Goal: Task Accomplishment & Management: Use online tool/utility

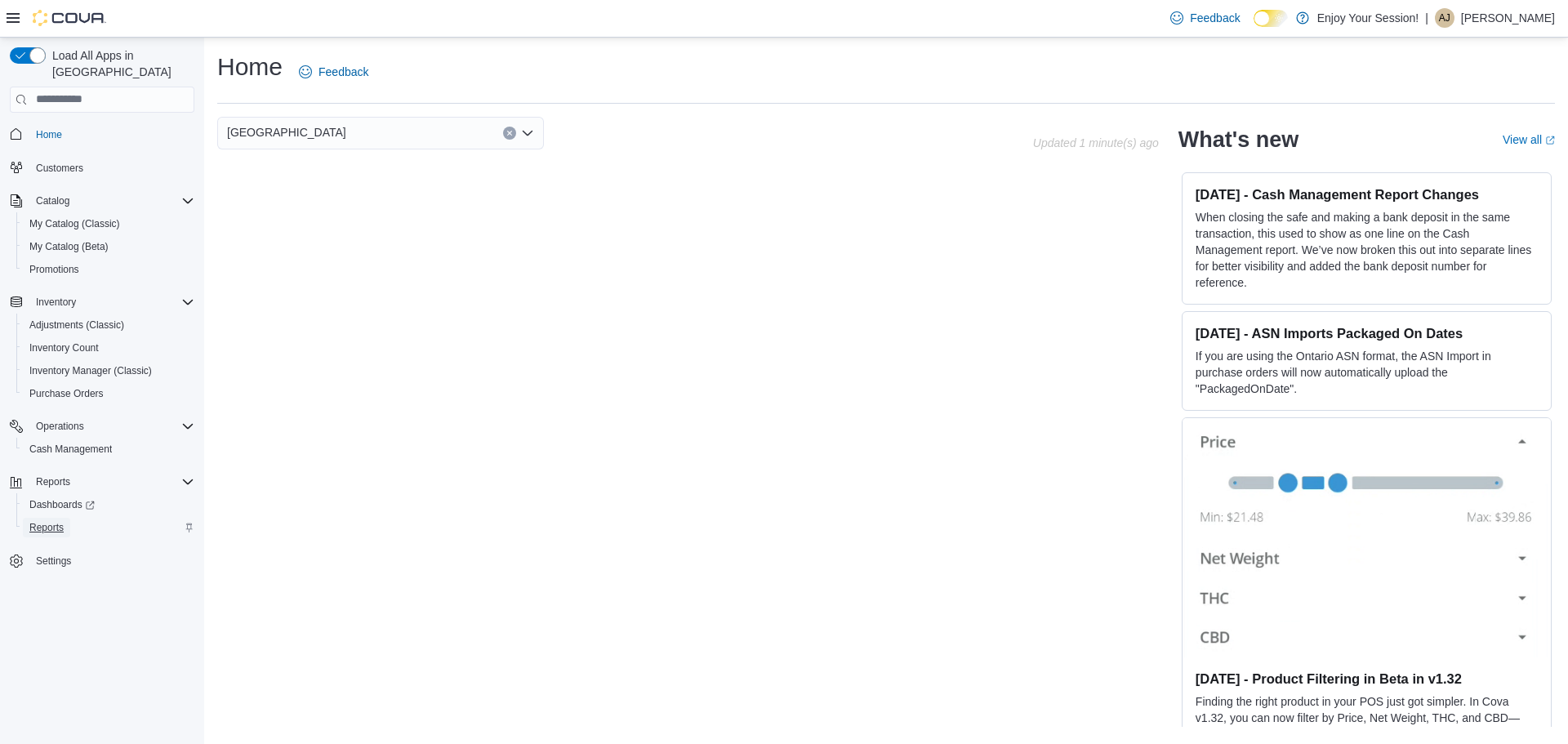
click at [68, 518] on link "Reports" at bounding box center [46, 528] width 48 height 20
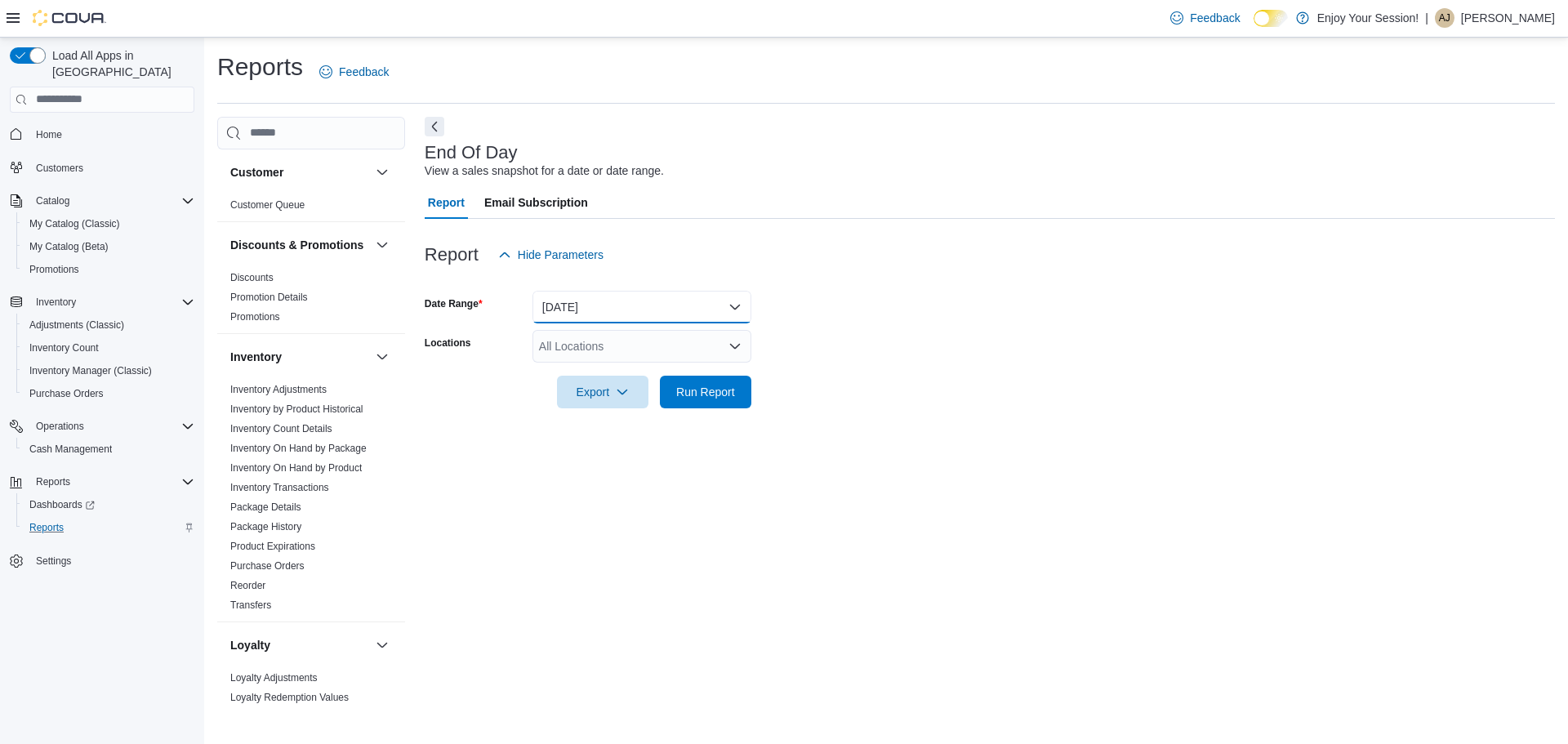
click at [654, 307] on button "[DATE]" at bounding box center [641, 307] width 219 height 32
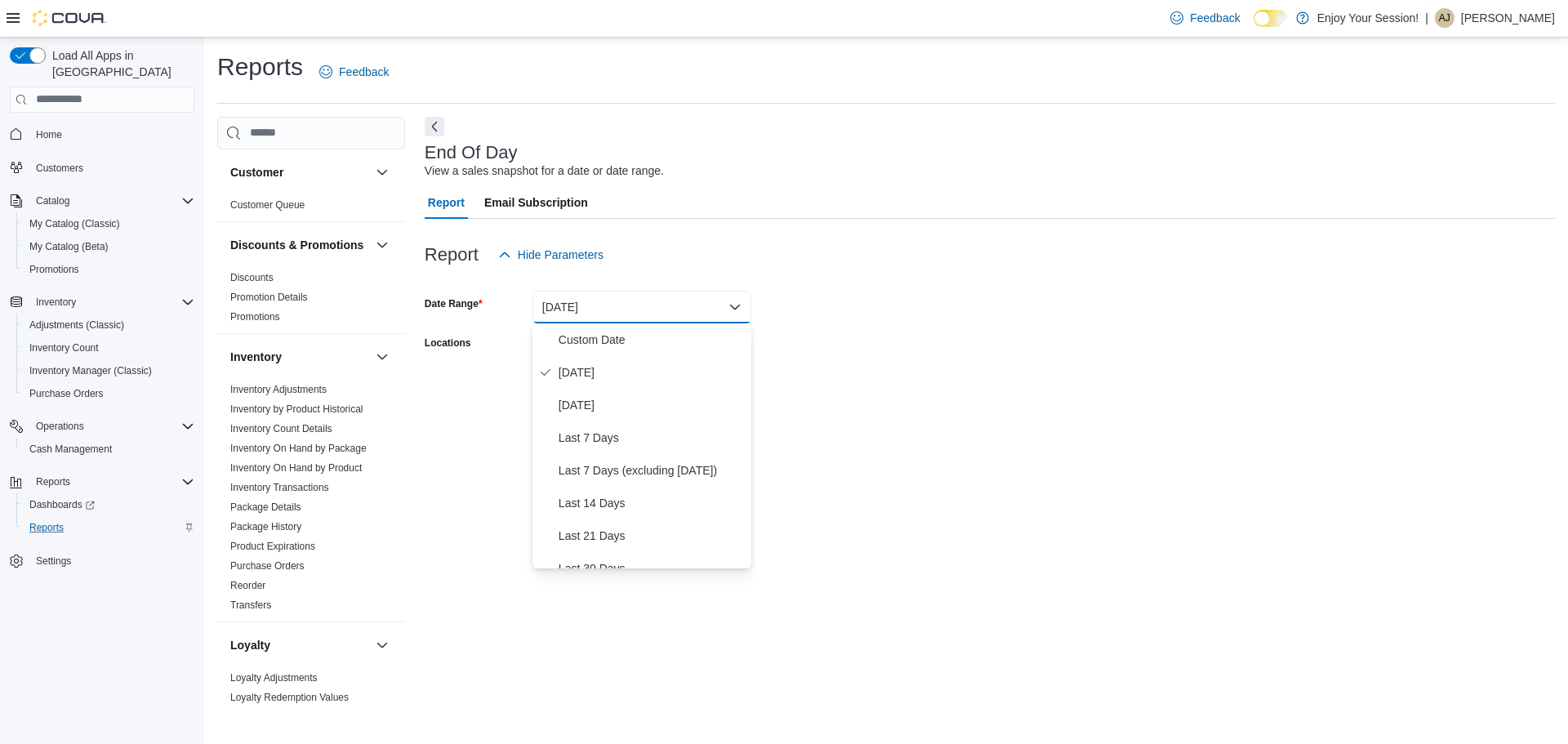
click at [1016, 347] on form "Date Range [DATE] Locations All Locations Export Run Report" at bounding box center [990, 340] width 1130 height 137
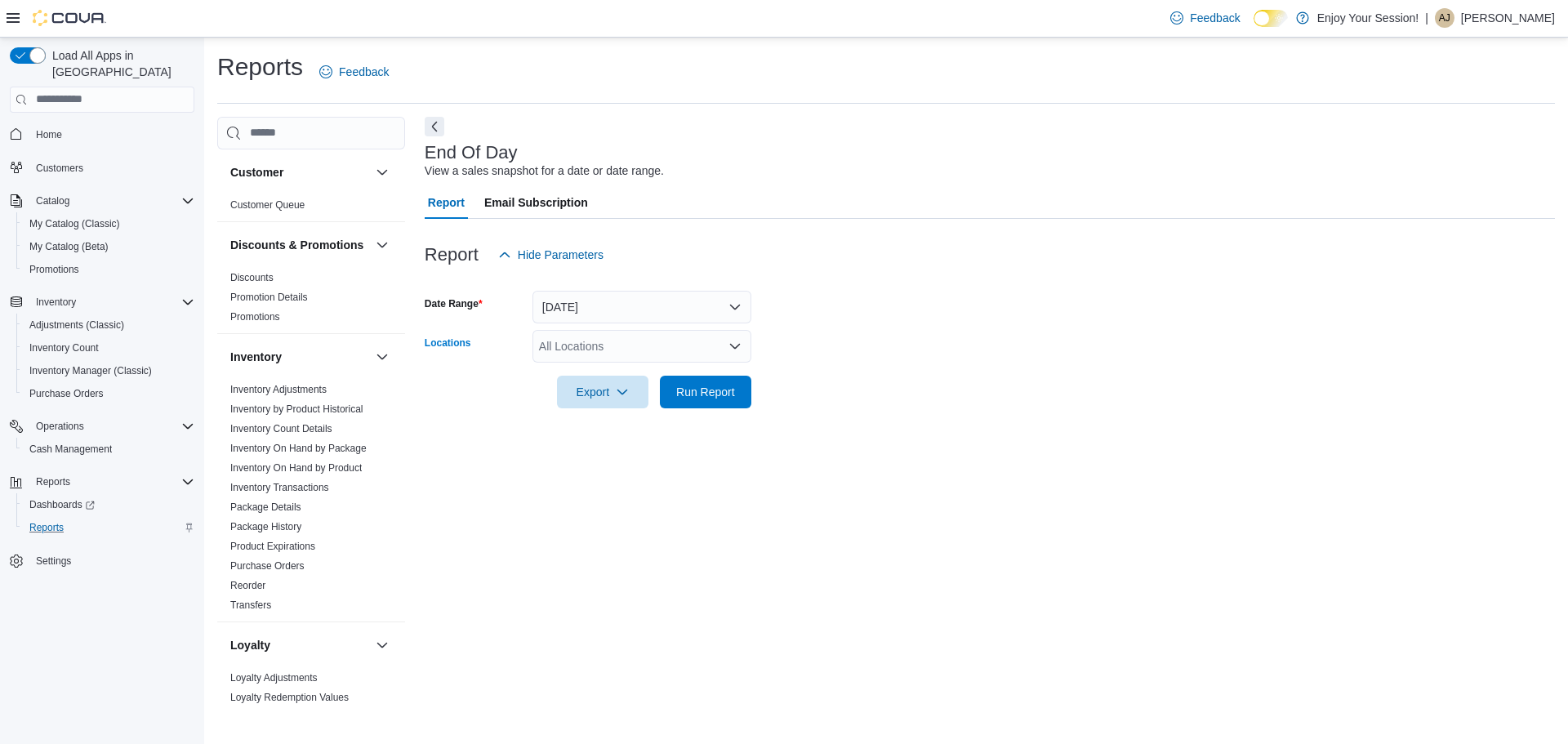
click at [669, 342] on div "All Locations" at bounding box center [641, 346] width 219 height 32
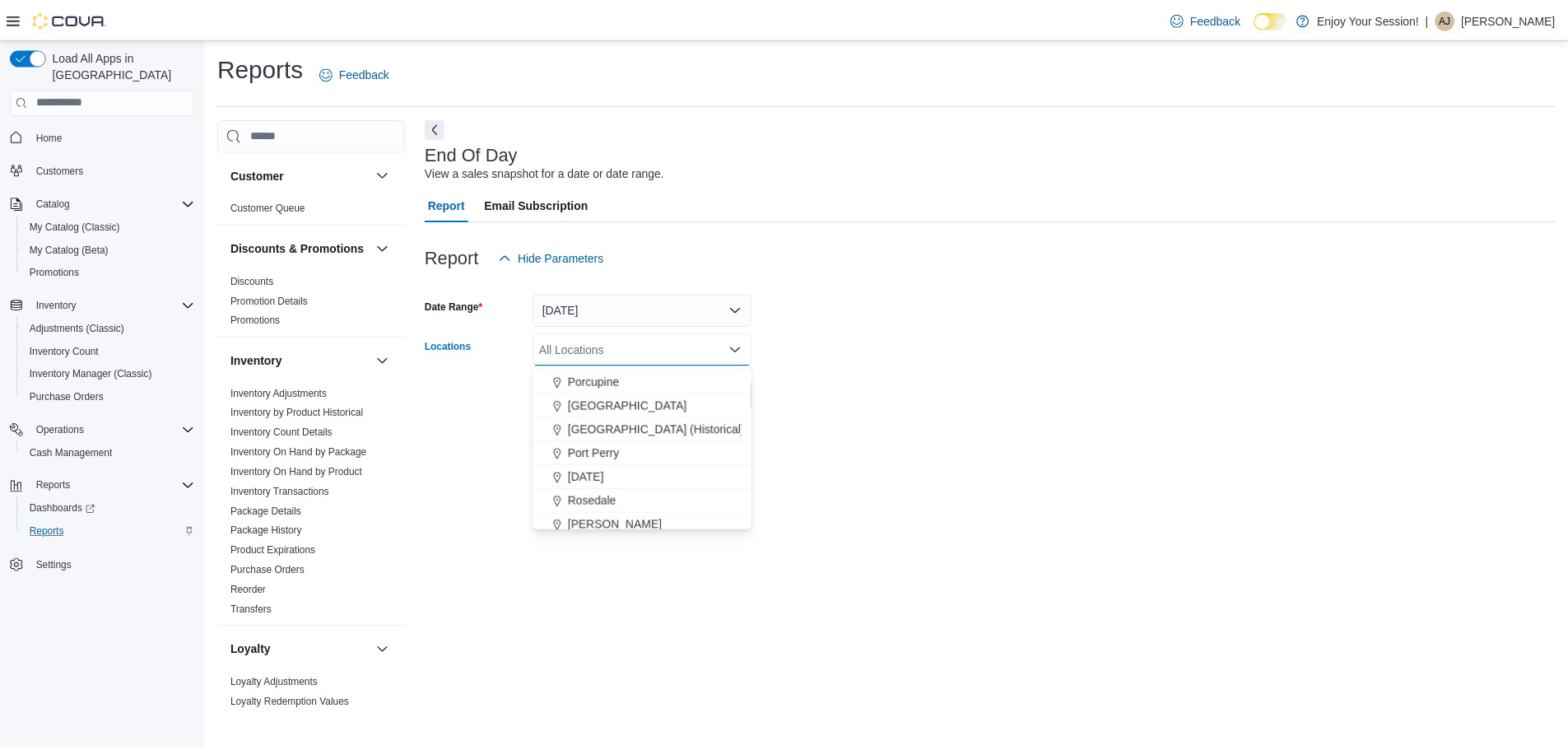
scroll to position [658, 0]
click at [647, 395] on button "[GEOGRAPHIC_DATA]" at bounding box center [646, 387] width 221 height 24
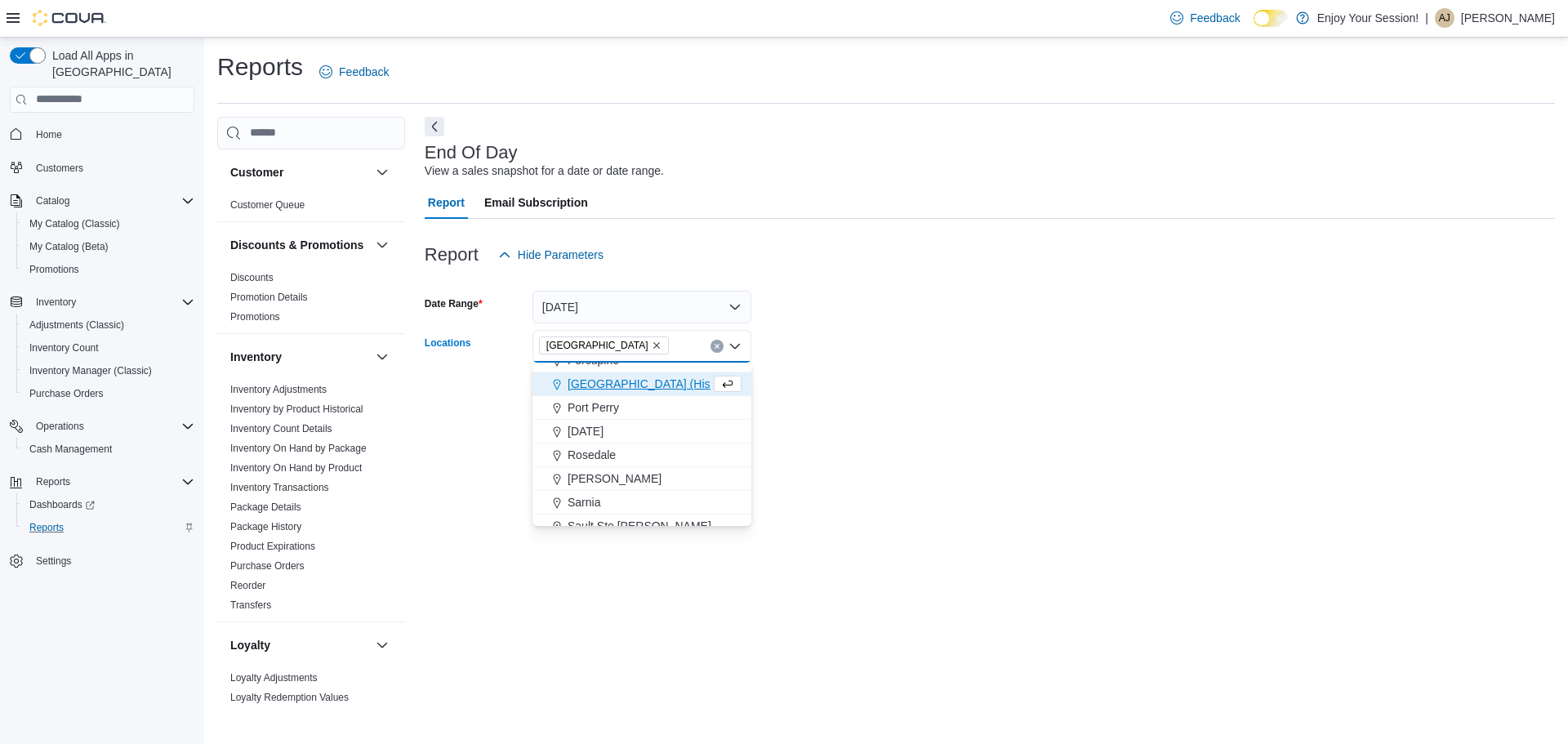
click at [882, 393] on form "Date Range Today Locations Port Colborne Combo box. Selected. Port Colborne. Pr…" at bounding box center [990, 340] width 1130 height 137
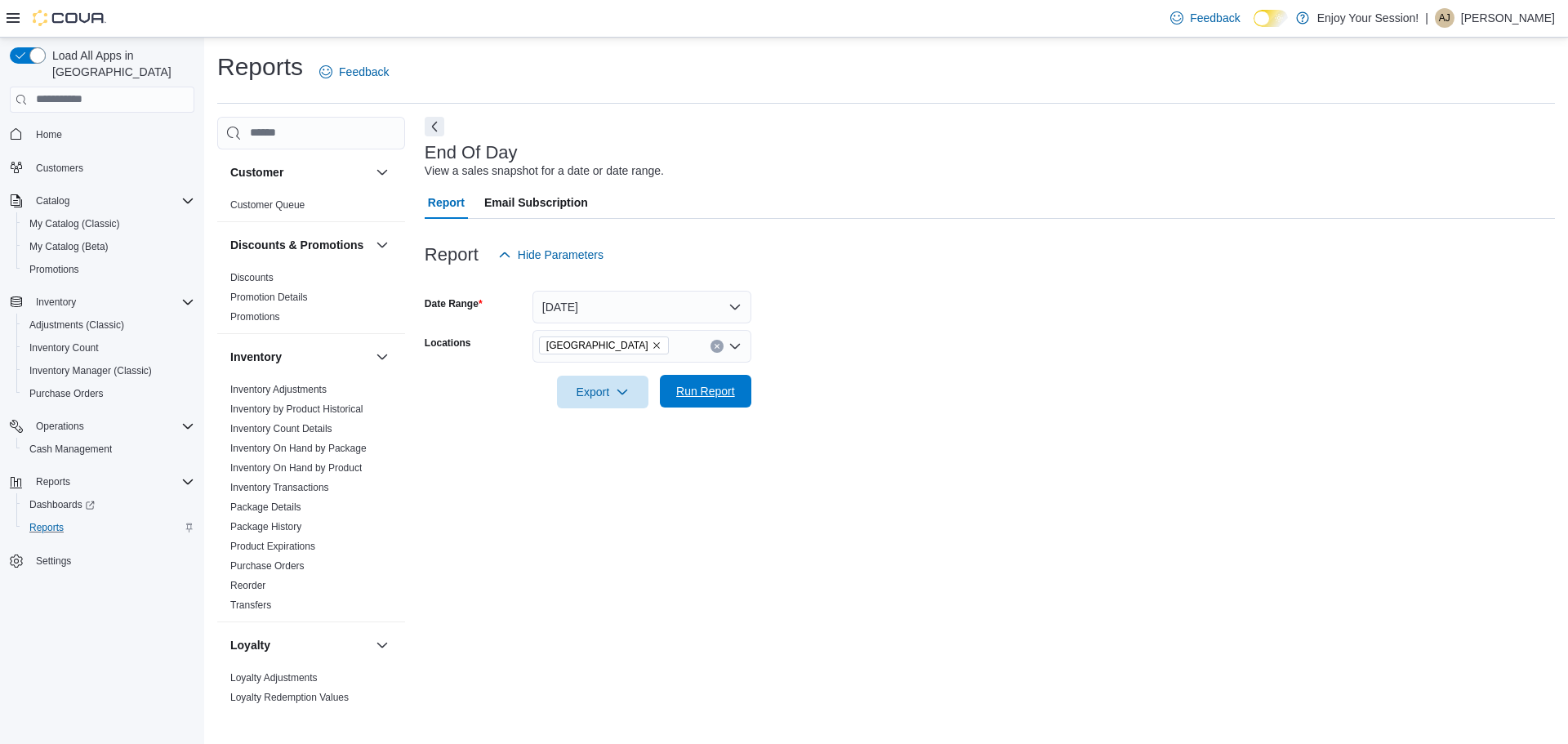
click at [734, 386] on span "Run Report" at bounding box center [706, 391] width 59 height 16
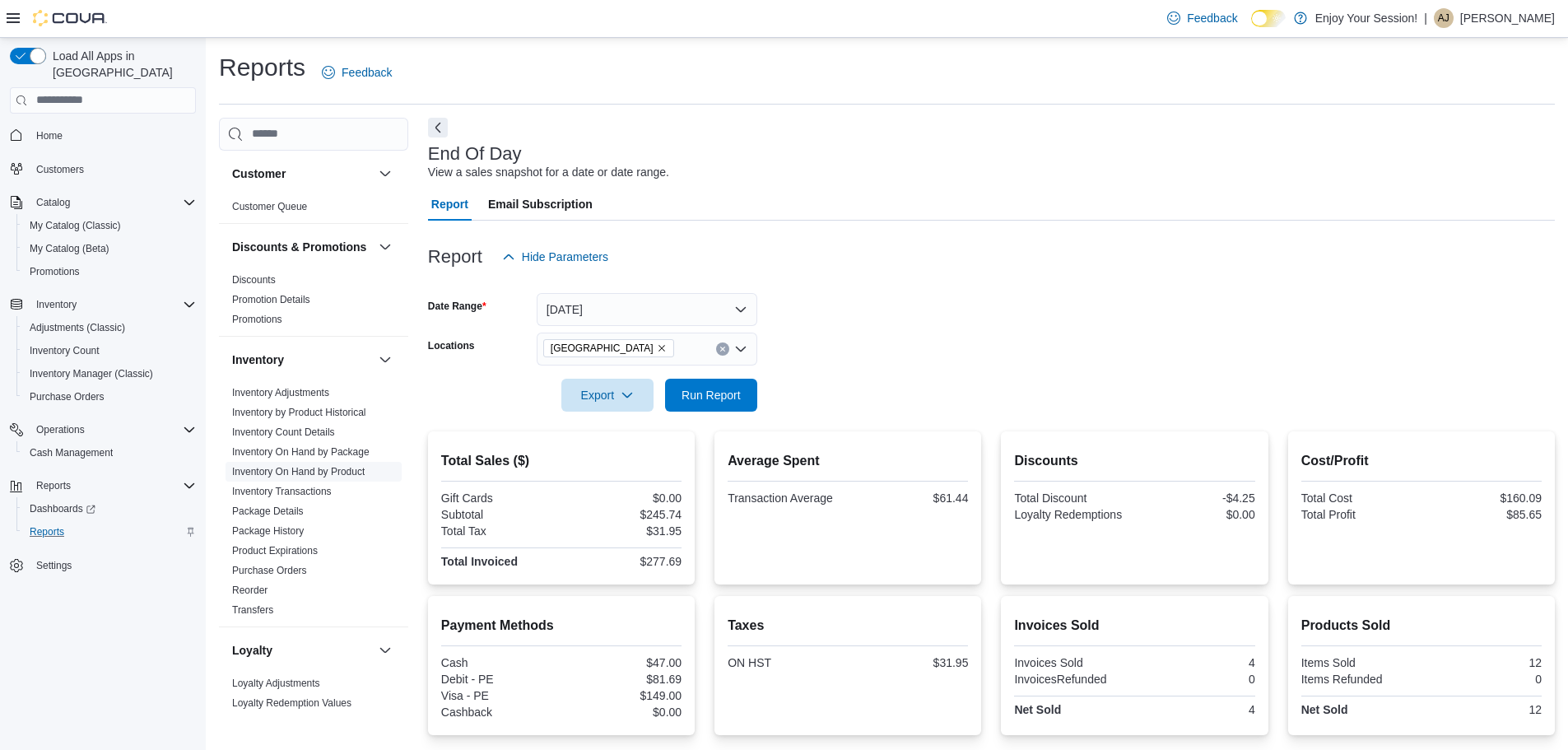
click at [346, 477] on link "Inventory On Hand by Product" at bounding box center [298, 471] width 133 height 12
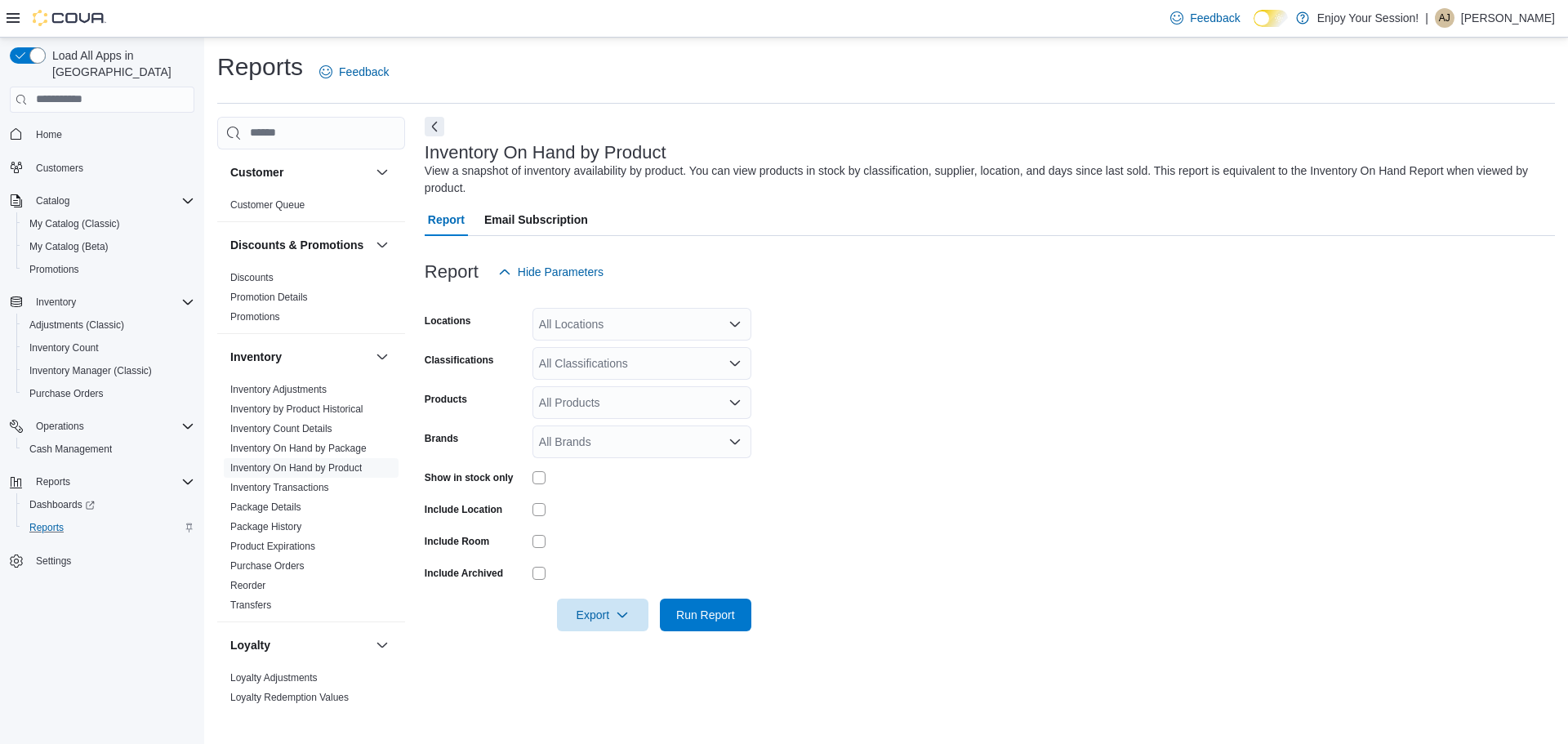
click at [671, 314] on div "All Locations" at bounding box center [641, 324] width 219 height 32
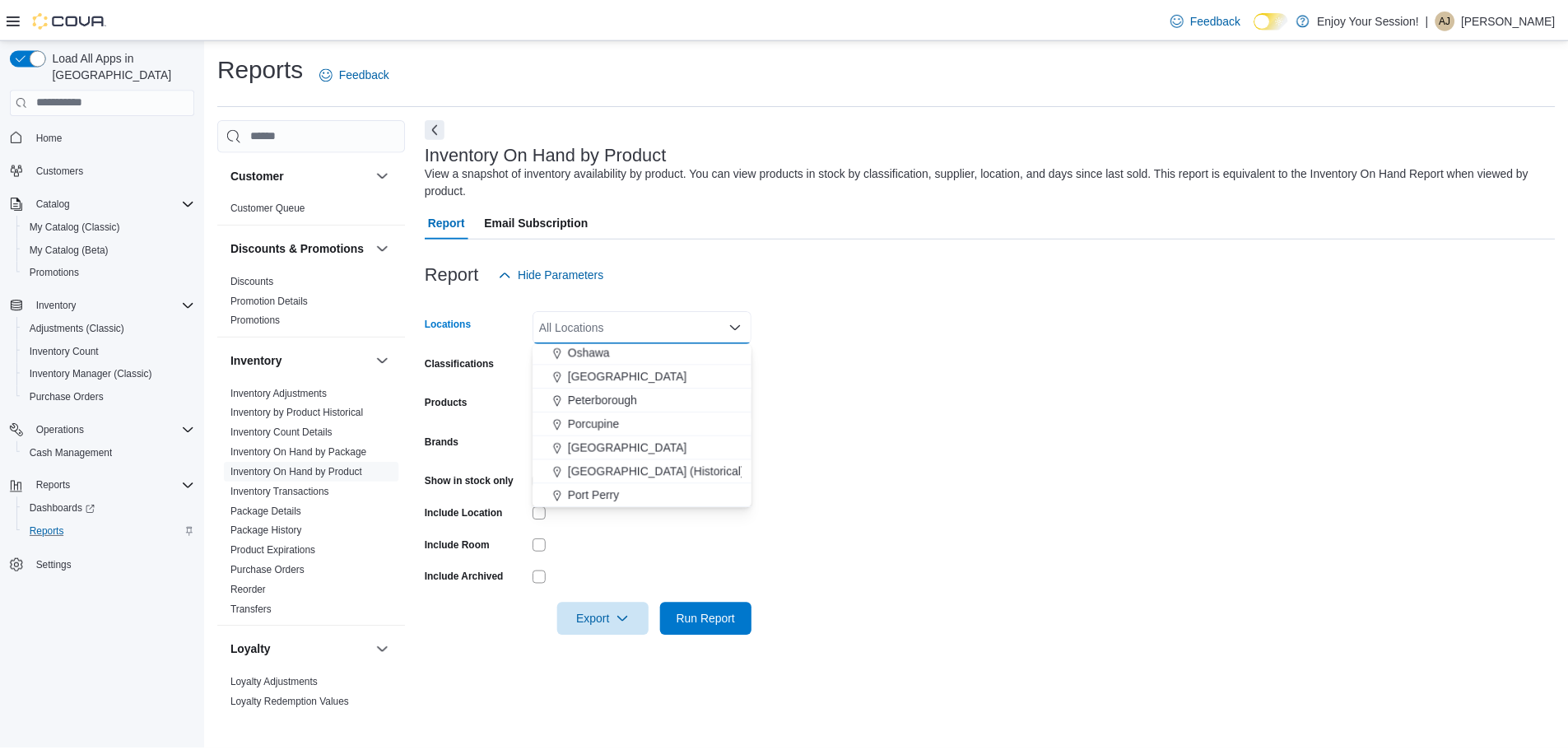
scroll to position [576, 0]
click at [630, 446] on span "Port Colborne" at bounding box center [632, 447] width 120 height 16
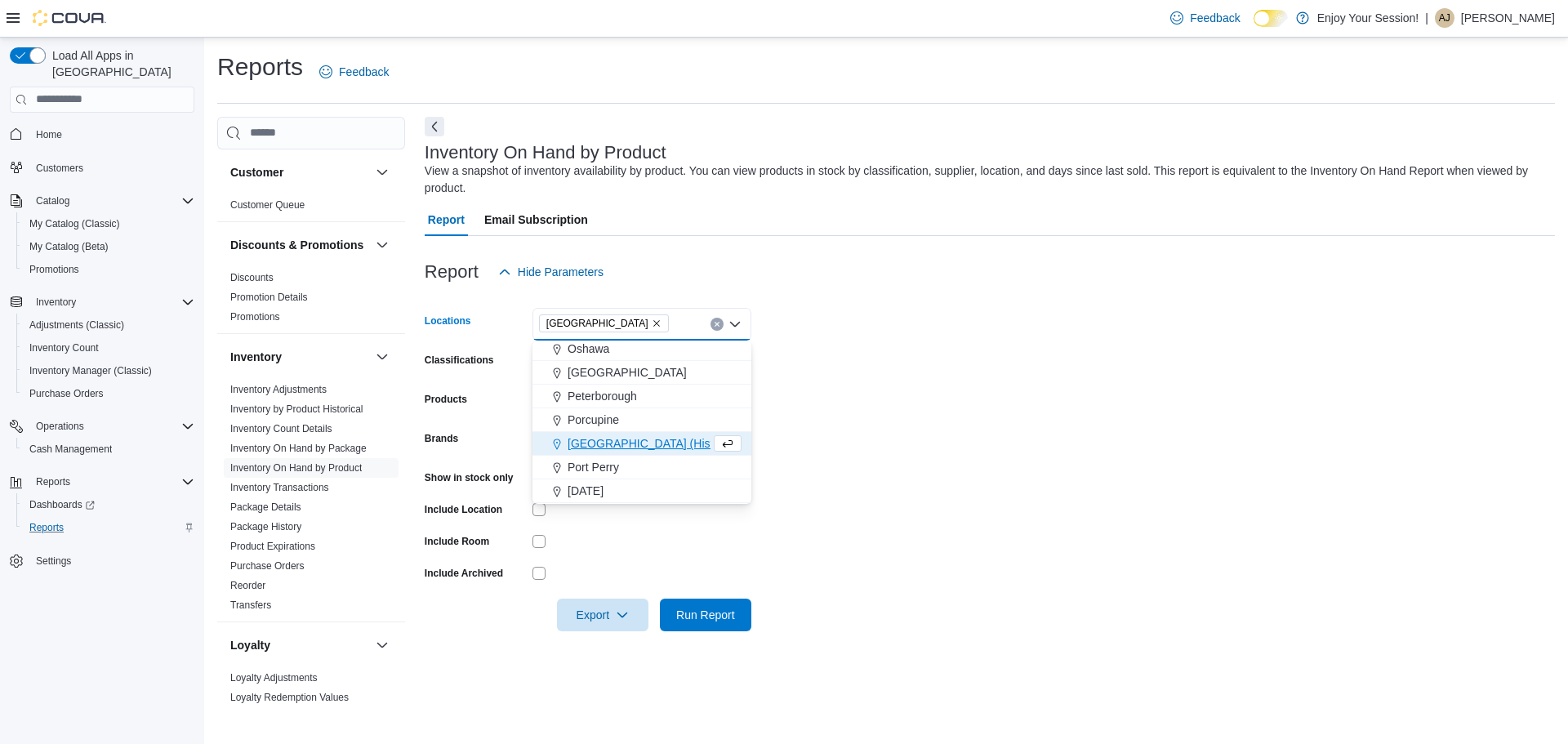
click at [860, 417] on form "Locations Port Colborne Combo box. Selected. Port Colborne. Press Backspace to …" at bounding box center [990, 460] width 1130 height 343
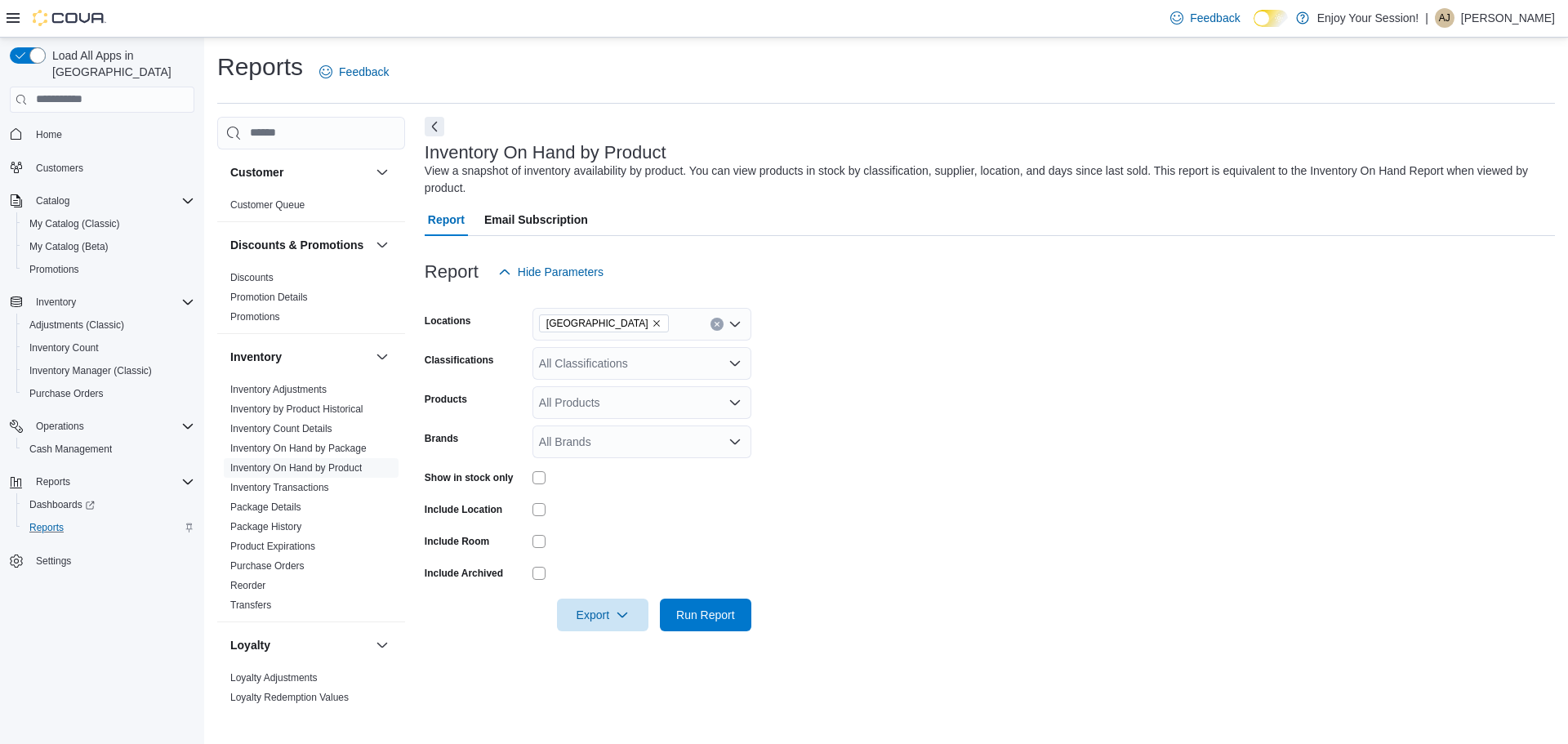
click at [651, 360] on div "All Classifications" at bounding box center [641, 363] width 219 height 32
click at [613, 437] on span "Whole Flower" at bounding box center [611, 438] width 70 height 16
click at [866, 435] on form "Locations Port Colborne Classifications Whole Flower Products All Products Bran…" at bounding box center [990, 460] width 1130 height 343
click at [686, 609] on span "Run Report" at bounding box center [706, 614] width 59 height 16
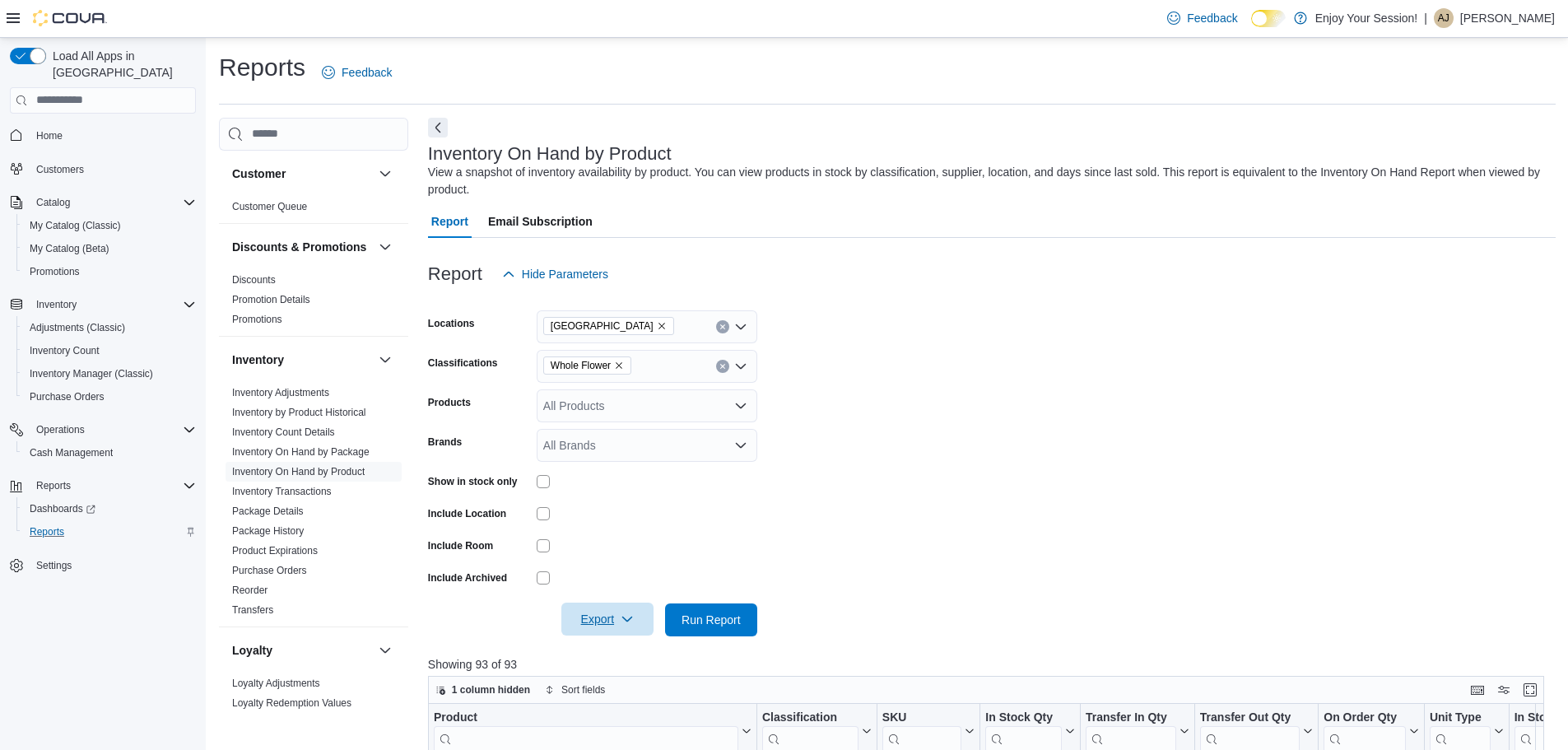
click at [604, 618] on span "Export" at bounding box center [607, 619] width 73 height 33
click at [634, 522] on span "Export to Excel" at bounding box center [609, 521] width 74 height 13
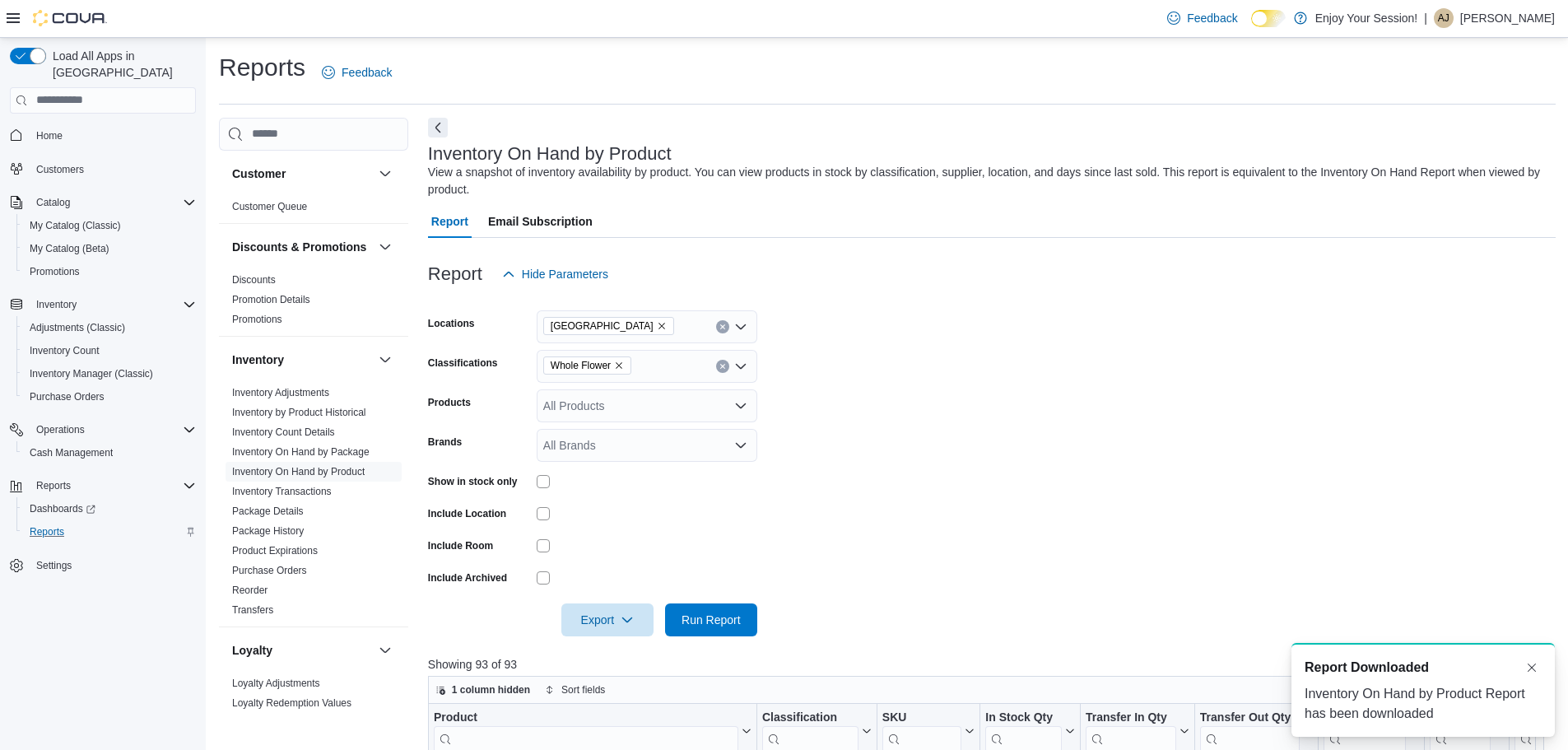
click at [1555, 737] on div at bounding box center [1555, 737] width 0 height 0
